Goal: Find specific page/section: Find specific page/section

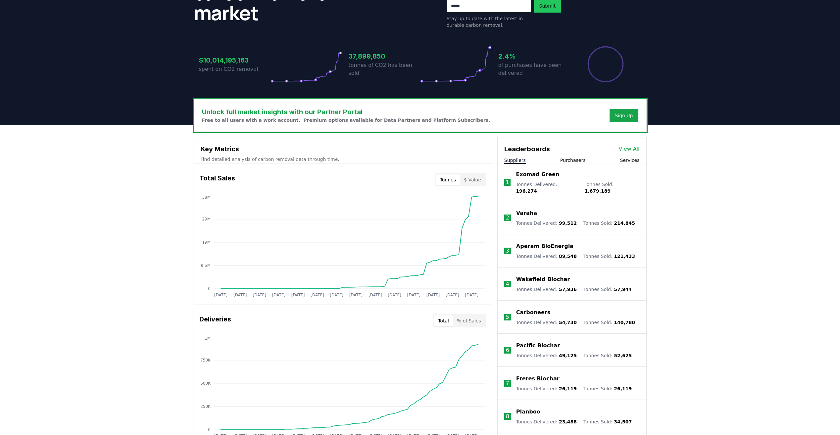
scroll to position [99, 0]
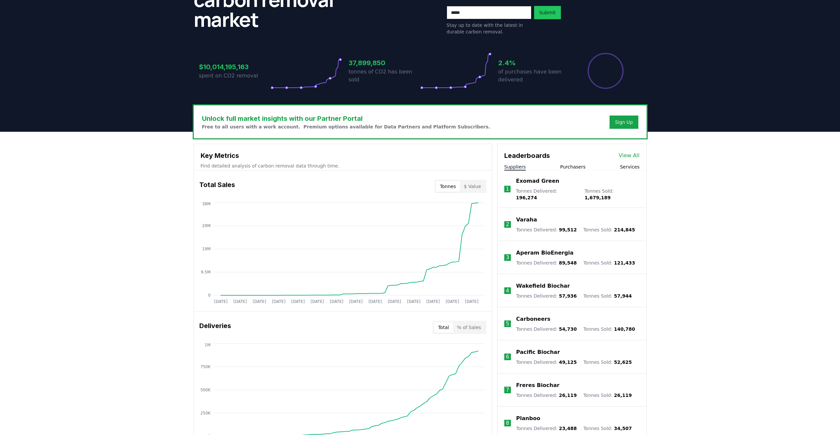
click at [632, 155] on link "View All" at bounding box center [628, 156] width 21 height 8
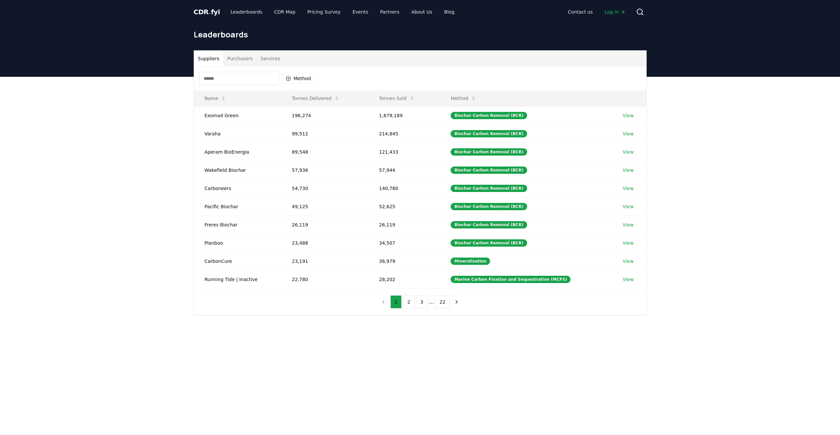
click at [214, 80] on input at bounding box center [238, 78] width 79 height 13
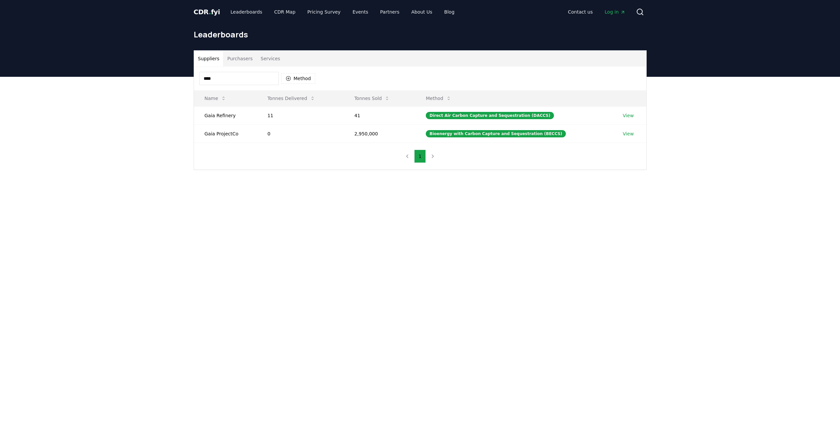
type input "****"
